Goal: Information Seeking & Learning: Learn about a topic

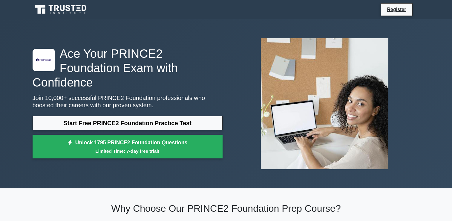
scroll to position [39, 0]
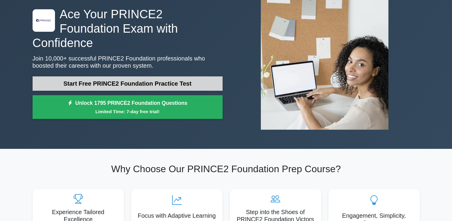
click at [133, 76] on link "Start Free PRINCE2 Foundation Practice Test" at bounding box center [128, 83] width 190 height 14
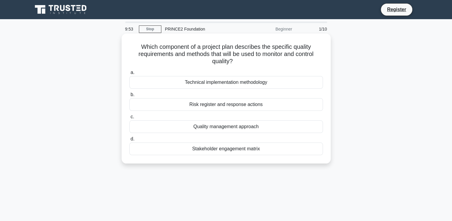
click at [241, 123] on div "Quality management approach" at bounding box center [226, 126] width 194 height 13
click at [129, 119] on input "c. Quality management approach" at bounding box center [129, 117] width 0 height 4
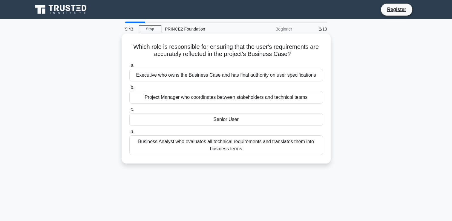
click at [215, 117] on div "Senior User" at bounding box center [226, 119] width 194 height 13
click at [129, 112] on input "c. Senior User" at bounding box center [129, 110] width 0 height 4
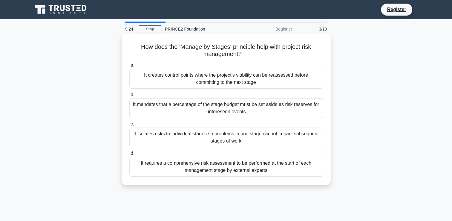
click at [261, 76] on div "It creates control points where the project's viability can be reassessed befor…" at bounding box center [226, 79] width 194 height 20
click at [129, 67] on input "a. It creates control points where the project's viability can be reassessed be…" at bounding box center [129, 65] width 0 height 4
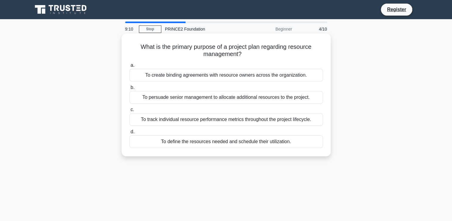
click at [229, 145] on div "To define the resources needed and schedule their utilization." at bounding box center [226, 141] width 194 height 13
click at [129, 134] on input "d. To define the resources needed and schedule their utilization." at bounding box center [129, 132] width 0 height 4
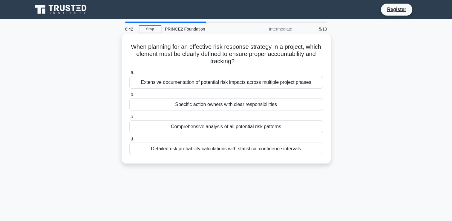
click at [261, 108] on div "Specific action owners with clear responsibilities" at bounding box center [226, 104] width 194 height 13
click at [129, 97] on input "b. Specific action owners with clear responsibilities" at bounding box center [129, 95] width 0 height 4
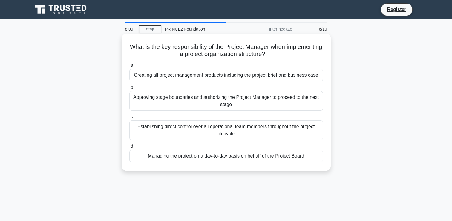
click at [277, 79] on div "Creating all project management products including the project brief and busine…" at bounding box center [226, 75] width 194 height 13
click at [129, 67] on input "a. Creating all project management products including the project brief and bus…" at bounding box center [129, 65] width 0 height 4
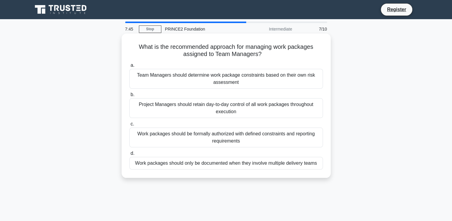
click at [266, 76] on div "Team Managers should determine work package constraints based on their own risk…" at bounding box center [226, 79] width 194 height 20
click at [129, 67] on input "a. Team Managers should determine work package constraints based on their own r…" at bounding box center [129, 65] width 0 height 4
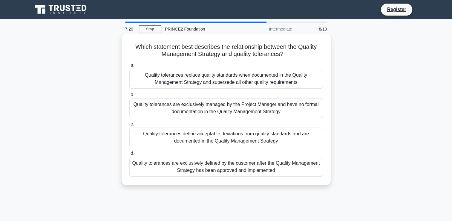
click at [228, 137] on div "Quality tolerances define acceptable deviations from quality standards and are …" at bounding box center [226, 137] width 194 height 20
click at [129, 126] on input "c. Quality tolerances define acceptable deviations from quality standards and a…" at bounding box center [129, 124] width 0 height 4
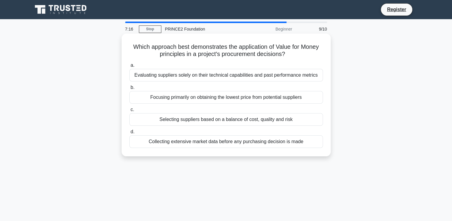
click at [222, 49] on h5 "Which approach best demonstrates the application of Value for Money principles …" at bounding box center [226, 50] width 195 height 15
drag, startPoint x: 222, startPoint y: 49, endPoint x: 263, endPoint y: 54, distance: 41.9
click at [263, 54] on h5 "Which approach best demonstrates the application of Value for Money principles …" at bounding box center [226, 50] width 195 height 15
click at [215, 52] on h5 "Which approach best demonstrates the application of Value for Money principles …" at bounding box center [226, 50] width 195 height 15
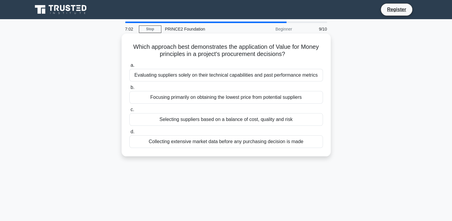
click at [257, 144] on div "Collecting extensive market data before any purchasing decision is made" at bounding box center [226, 141] width 194 height 13
click at [129, 134] on input "d. Collecting extensive market data before any purchasing decision is made" at bounding box center [129, 132] width 0 height 4
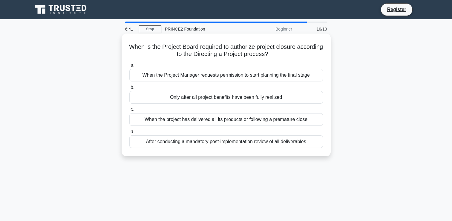
click at [294, 121] on div "When the project has delivered all its products or following a premature close" at bounding box center [226, 119] width 194 height 13
click at [129, 112] on input "c. When the project has delivered all its products or following a premature clo…" at bounding box center [129, 110] width 0 height 4
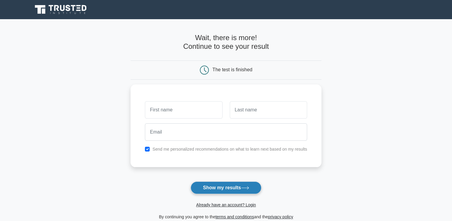
click at [231, 186] on button "Show my results" at bounding box center [226, 187] width 71 height 13
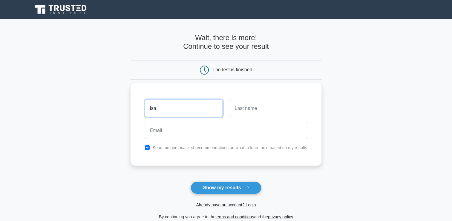
type input "isa"
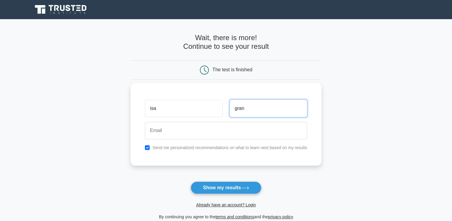
type input "gran"
click at [143, 146] on div "Send me personalized recommendations on what to learn next based on my results" at bounding box center [226, 147] width 170 height 7
click at [150, 147] on input "checkbox" at bounding box center [147, 147] width 5 height 5
checkbox input "false"
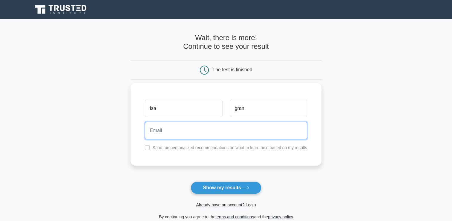
click at [164, 130] on input "email" at bounding box center [226, 130] width 162 height 17
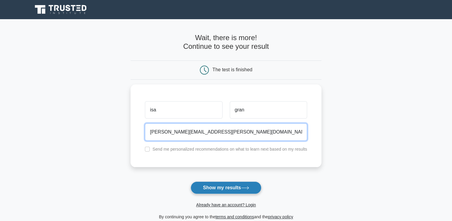
type input "[PERSON_NAME][EMAIL_ADDRESS][PERSON_NAME][DOMAIN_NAME]"
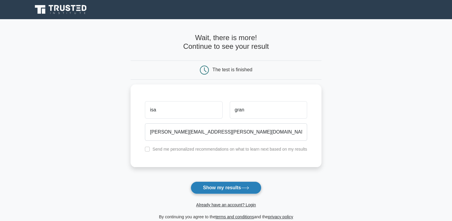
click at [225, 182] on button "Show my results" at bounding box center [226, 187] width 71 height 13
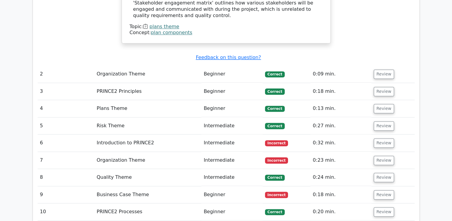
scroll to position [790, 0]
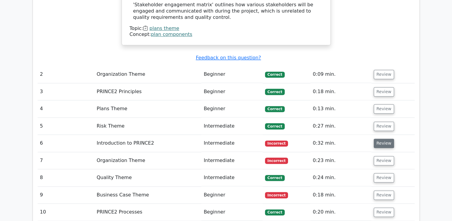
click at [379, 138] on button "Review" at bounding box center [384, 142] width 20 height 9
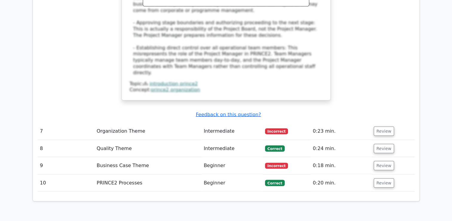
scroll to position [1143, 0]
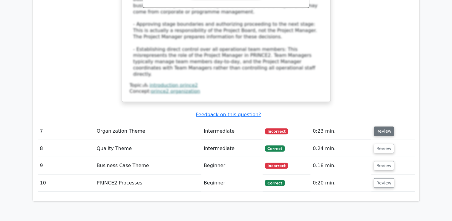
click at [386, 126] on button "Review" at bounding box center [384, 130] width 20 height 9
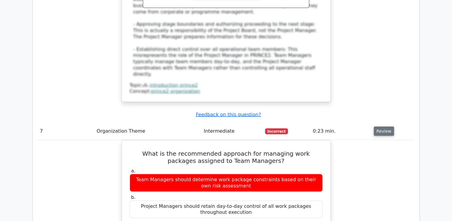
click at [386, 126] on button "Review" at bounding box center [384, 130] width 20 height 9
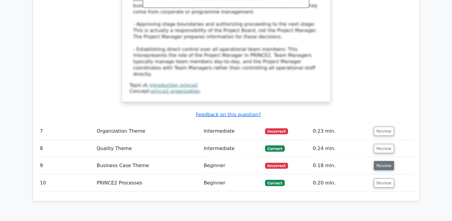
click at [383, 161] on button "Review" at bounding box center [384, 165] width 20 height 9
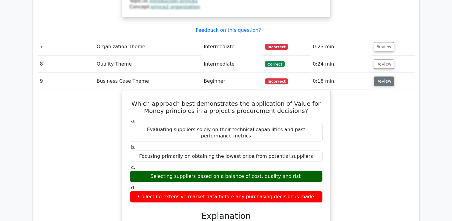
scroll to position [1228, 0]
